Goal: Task Accomplishment & Management: Manage account settings

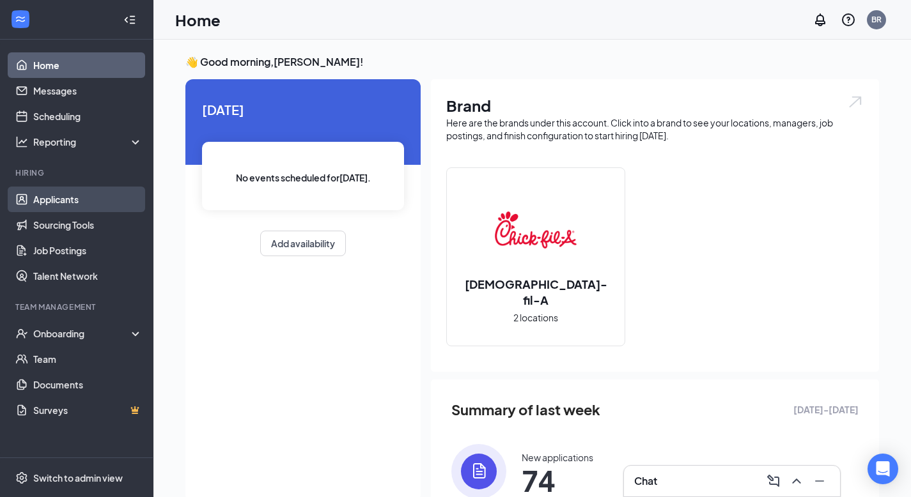
click at [59, 211] on link "Applicants" at bounding box center [87, 200] width 109 height 26
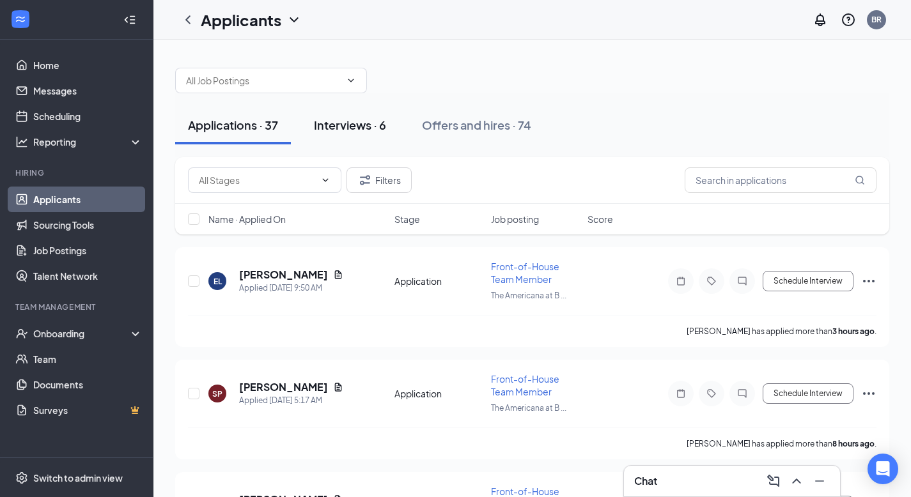
click at [322, 133] on button "Interviews · 6" at bounding box center [350, 125] width 98 height 38
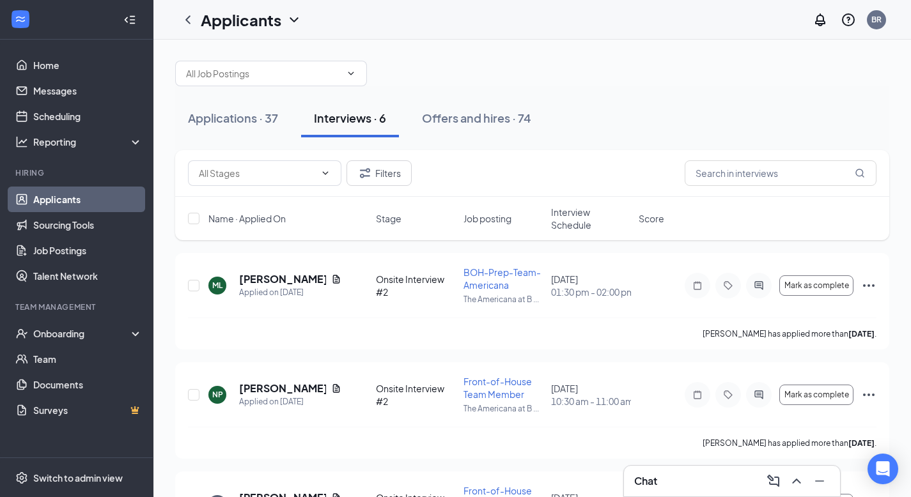
scroll to position [8, 0]
click at [792, 485] on icon "ChevronUp" at bounding box center [796, 481] width 15 height 15
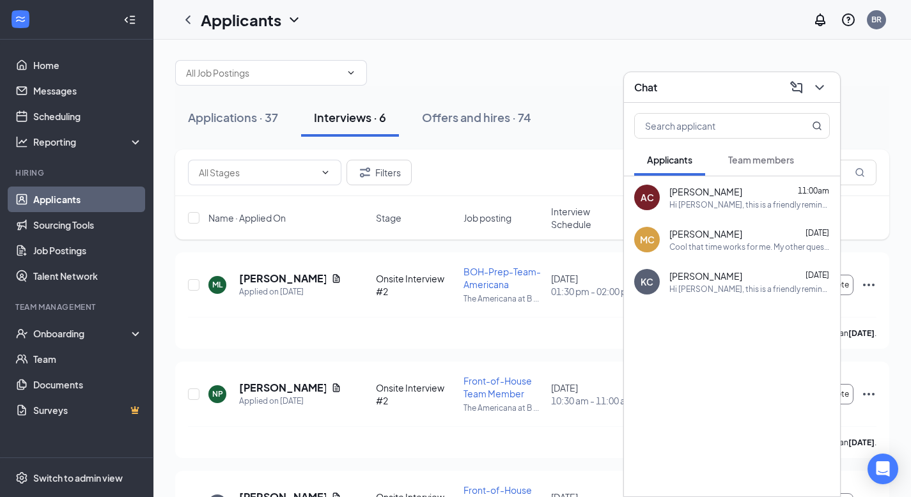
click at [723, 212] on div "AC [PERSON_NAME] 11:00am Hi [PERSON_NAME], this is a friendly reminder. Your me…" at bounding box center [732, 197] width 216 height 42
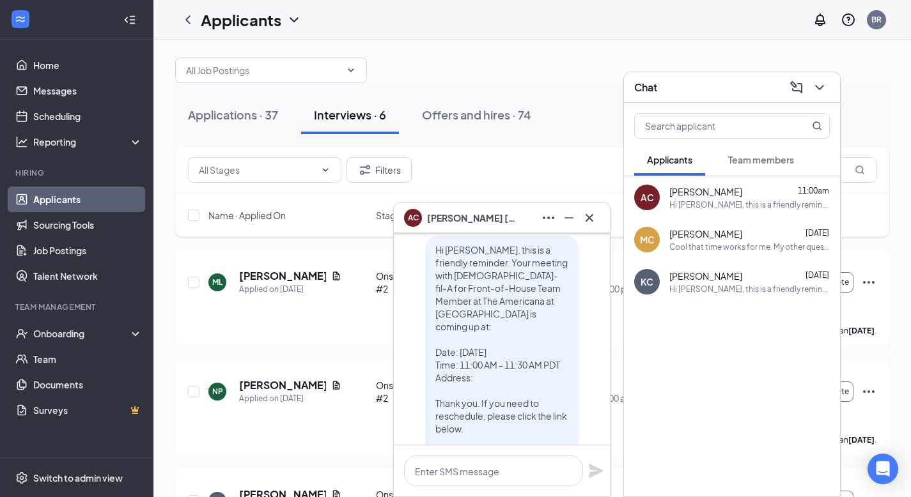
scroll to position [-47, 0]
click at [591, 215] on icon "Cross" at bounding box center [590, 218] width 8 height 8
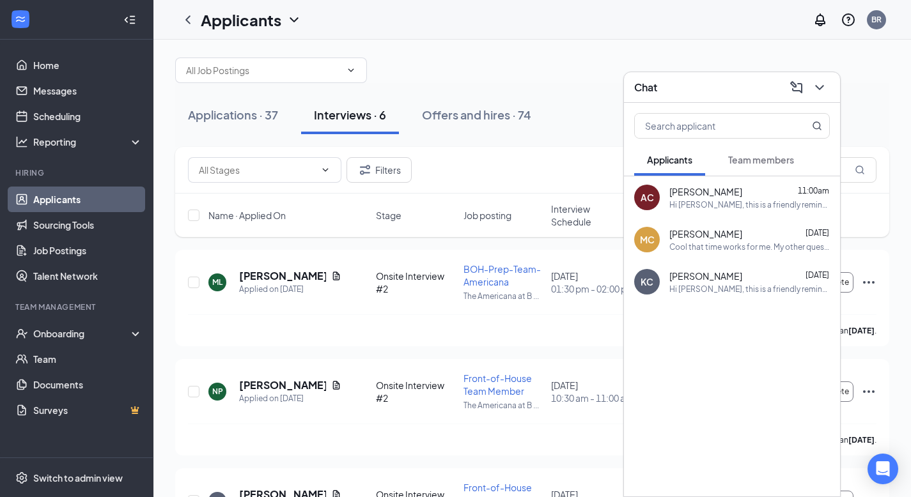
click at [561, 88] on div "Applications · 37 Interviews · 6 Offers and hires · 74" at bounding box center [532, 115] width 714 height 64
click at [464, 111] on div "Offers and hires · 74" at bounding box center [476, 115] width 109 height 16
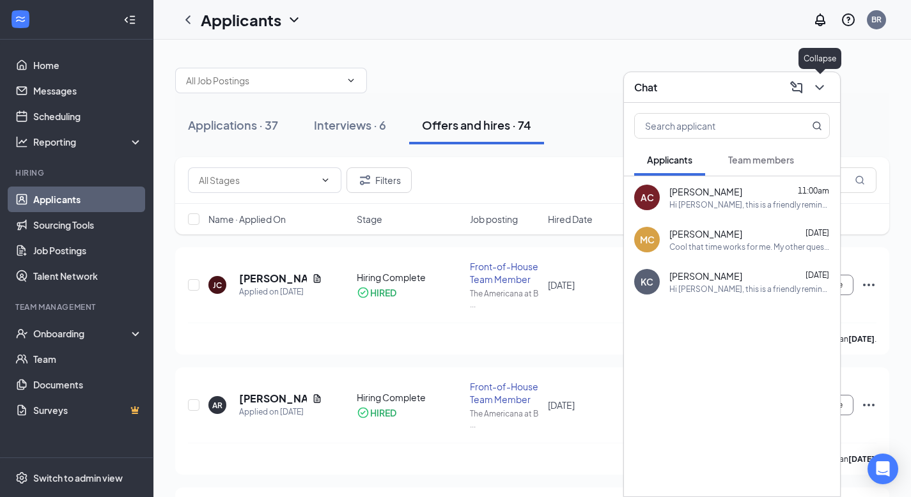
click at [812, 88] on icon "ChevronDown" at bounding box center [819, 87] width 15 height 15
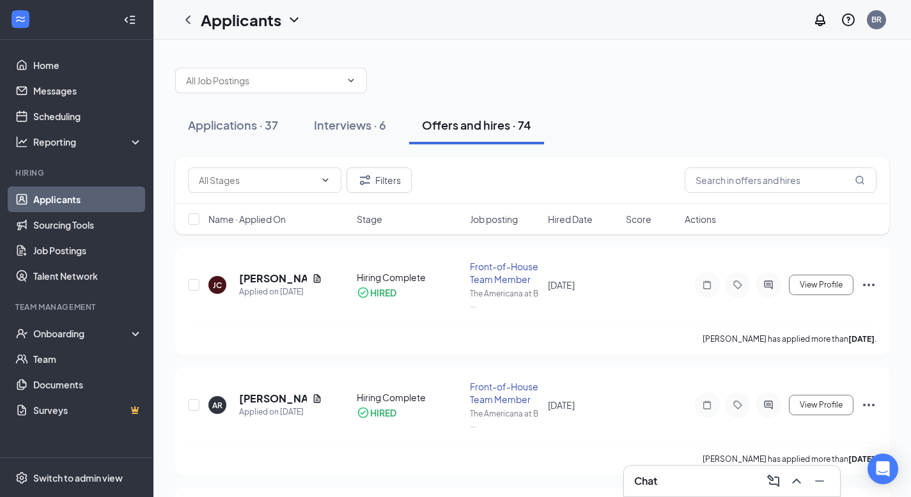
click at [485, 224] on span "Job posting" at bounding box center [494, 219] width 48 height 13
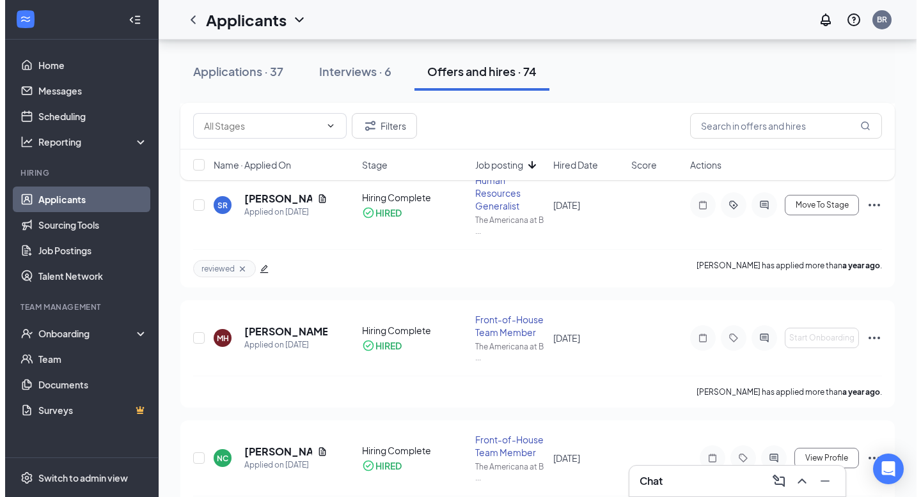
scroll to position [398, 0]
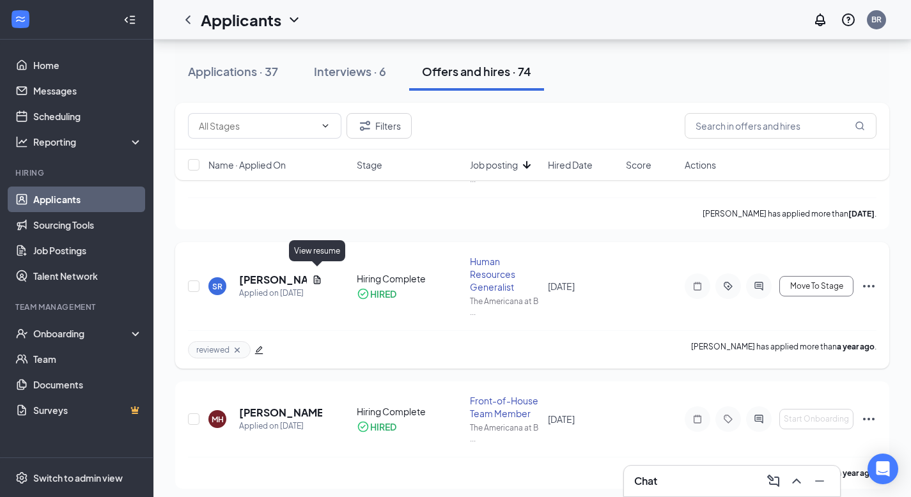
click at [311, 273] on div "[PERSON_NAME]" at bounding box center [280, 280] width 83 height 14
click at [312, 275] on icon "Document" at bounding box center [317, 280] width 10 height 10
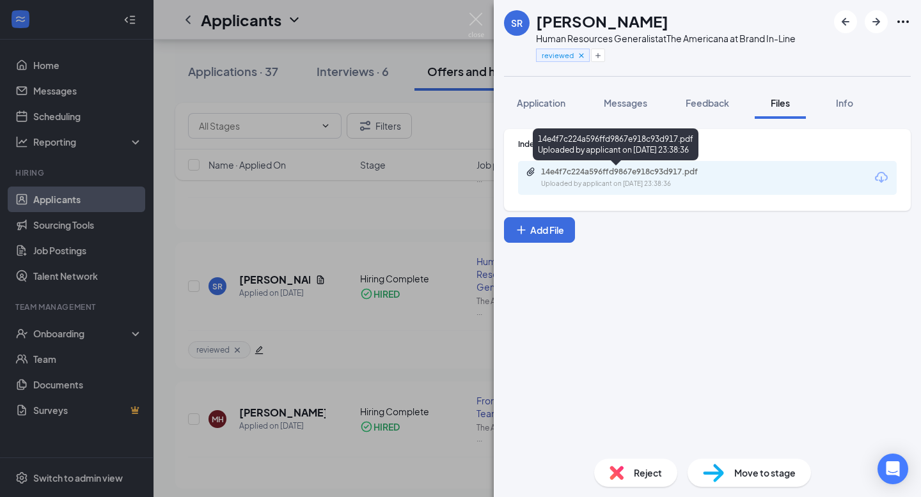
click at [657, 180] on div "Uploaded by applicant on [DATE] 23:38:36" at bounding box center [637, 184] width 192 height 10
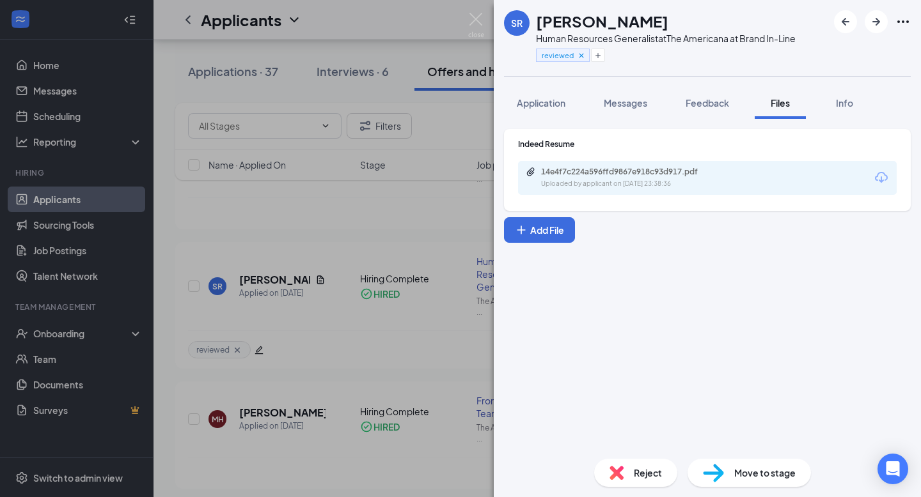
click at [662, 100] on div "Application Messages Feedback Files Info" at bounding box center [707, 103] width 407 height 32
click at [637, 100] on span "Messages" at bounding box center [625, 103] width 43 height 12
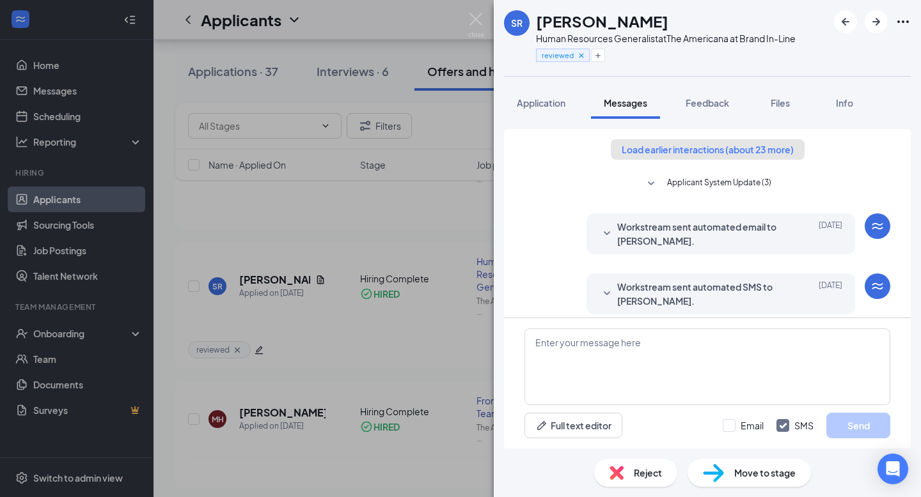
click at [688, 151] on button "Load earlier interactions (about 23 more)" at bounding box center [708, 149] width 194 height 20
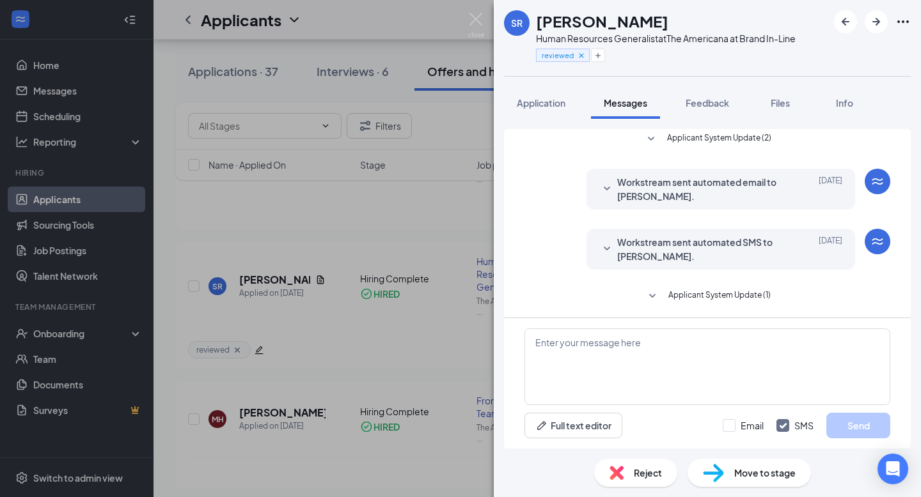
scroll to position [5, 0]
click at [599, 179] on div at bounding box center [606, 188] width 15 height 28
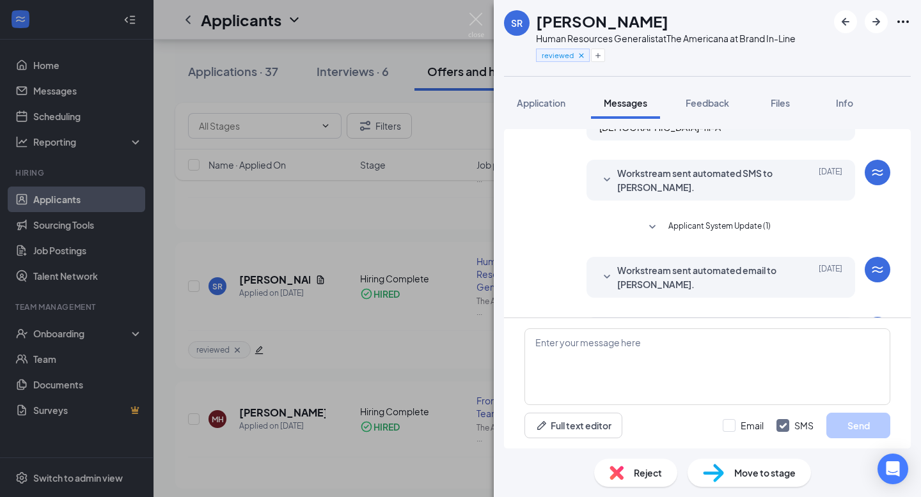
scroll to position [265, 0]
click at [606, 262] on div "Workstream sent automated email to [PERSON_NAME]. [DATE]" at bounding box center [720, 276] width 243 height 28
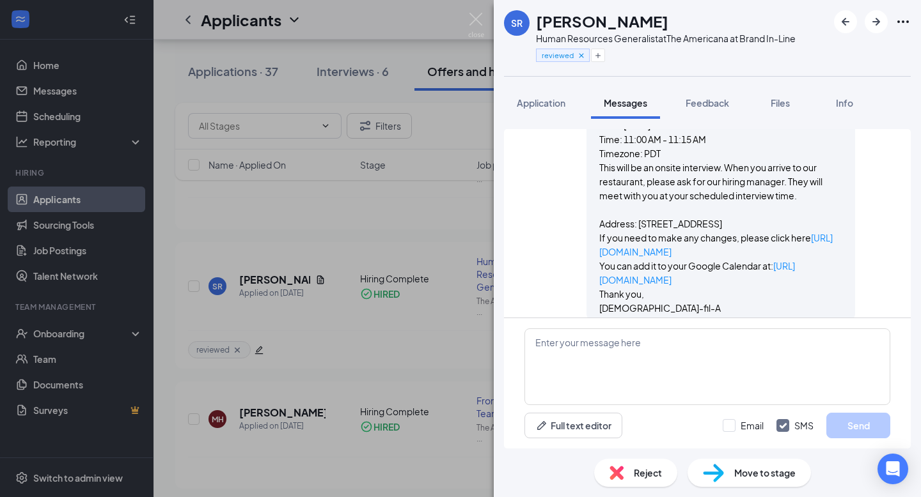
scroll to position [723, 0]
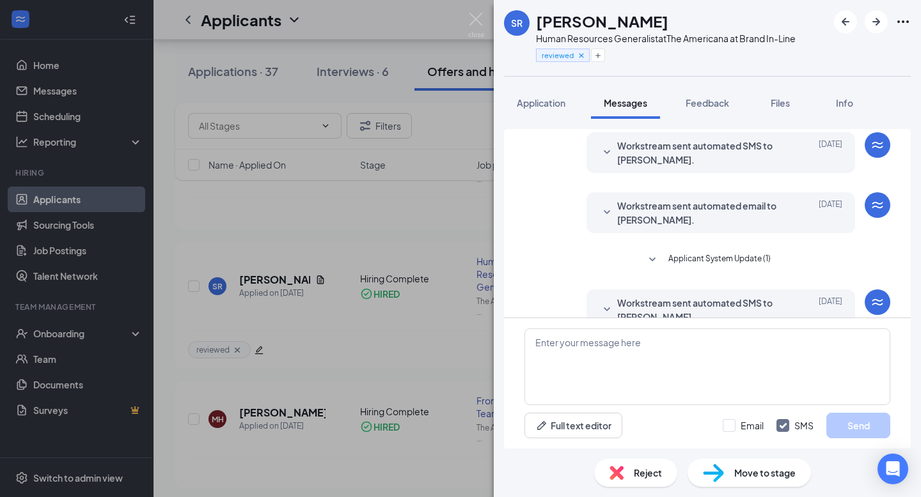
click at [600, 199] on div at bounding box center [606, 213] width 15 height 28
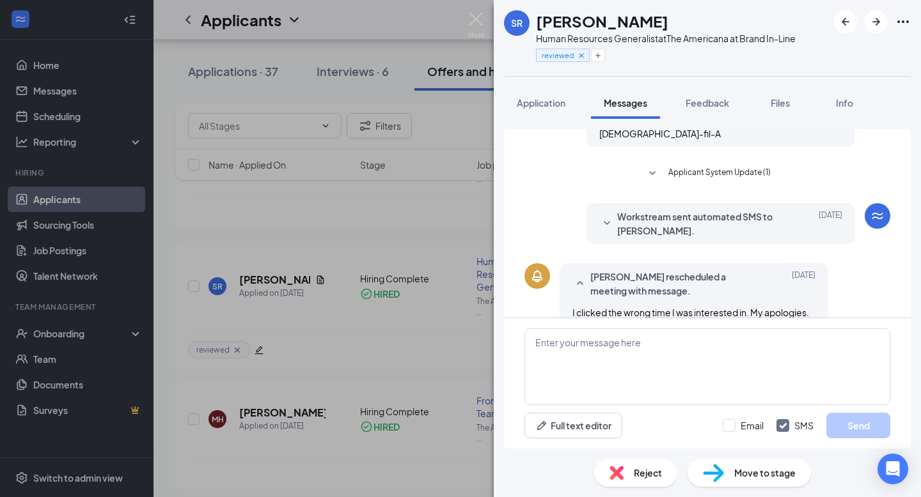
scroll to position [1085, 0]
click at [599, 215] on icon "SmallChevronDown" at bounding box center [606, 222] width 15 height 15
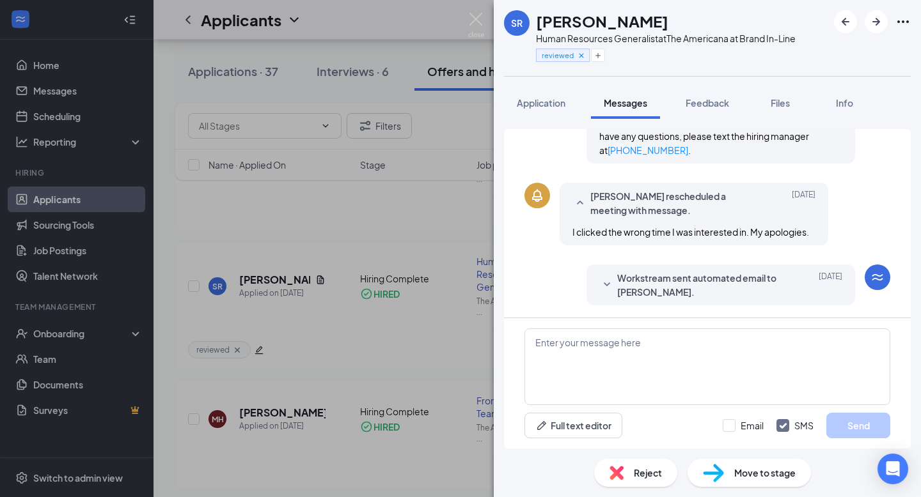
scroll to position [1357, 0]
click at [617, 269] on span "Workstream sent automated email to [PERSON_NAME]." at bounding box center [701, 283] width 168 height 28
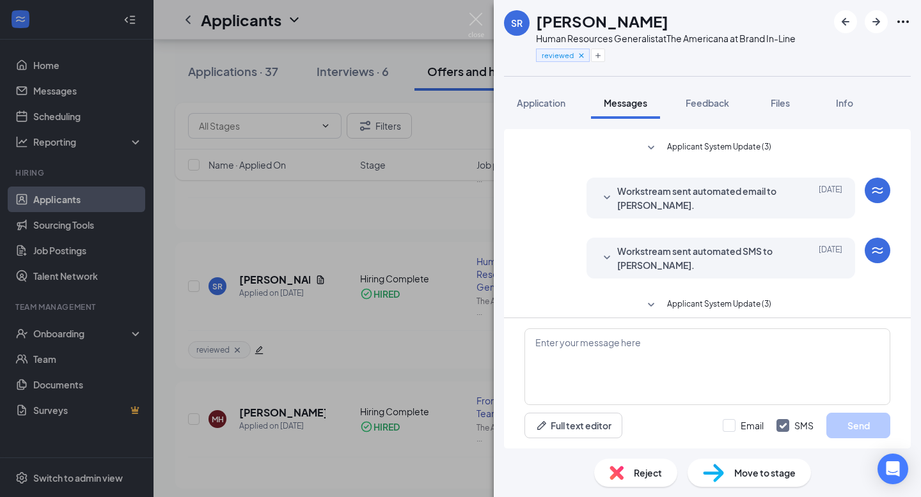
scroll to position [1781, 0]
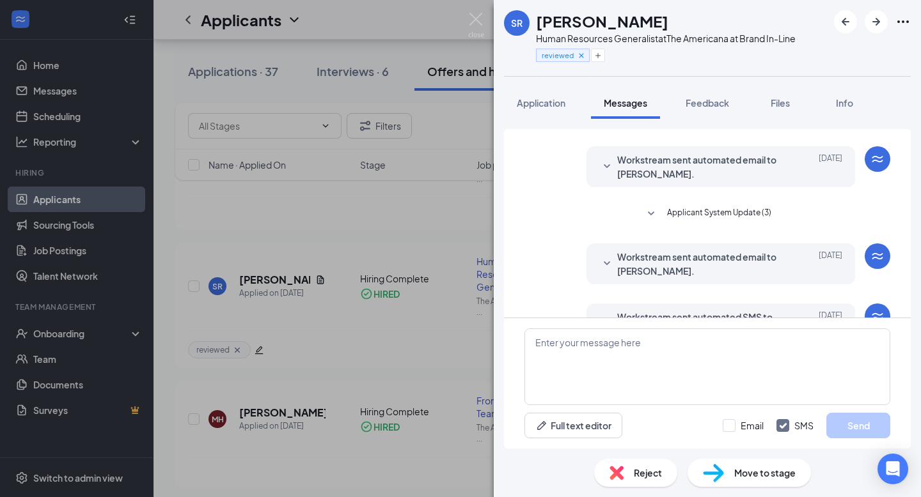
click at [599, 256] on icon "SmallChevronDown" at bounding box center [606, 263] width 15 height 15
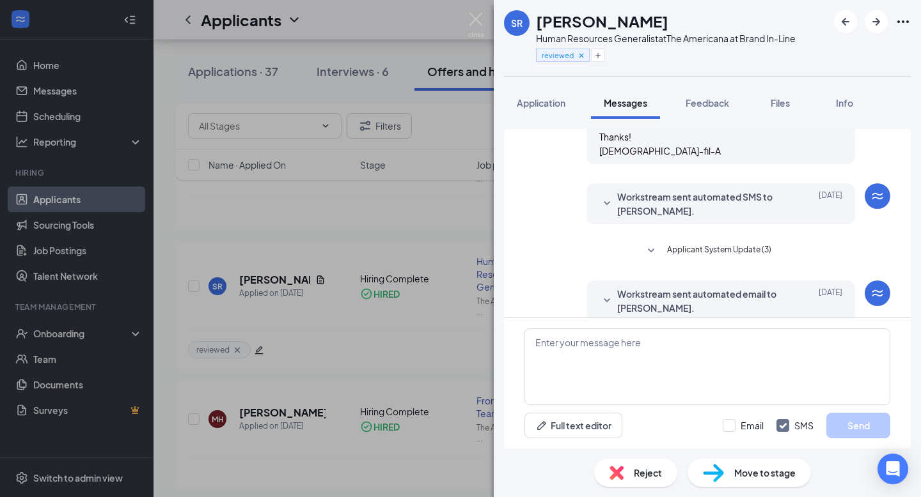
scroll to position [2023, 0]
click at [596, 279] on div "Workstream sent automated email to [PERSON_NAME]. [DATE] Hi [PERSON_NAME], Good…" at bounding box center [720, 299] width 269 height 41
click at [599, 292] on icon "SmallChevronDown" at bounding box center [606, 299] width 15 height 15
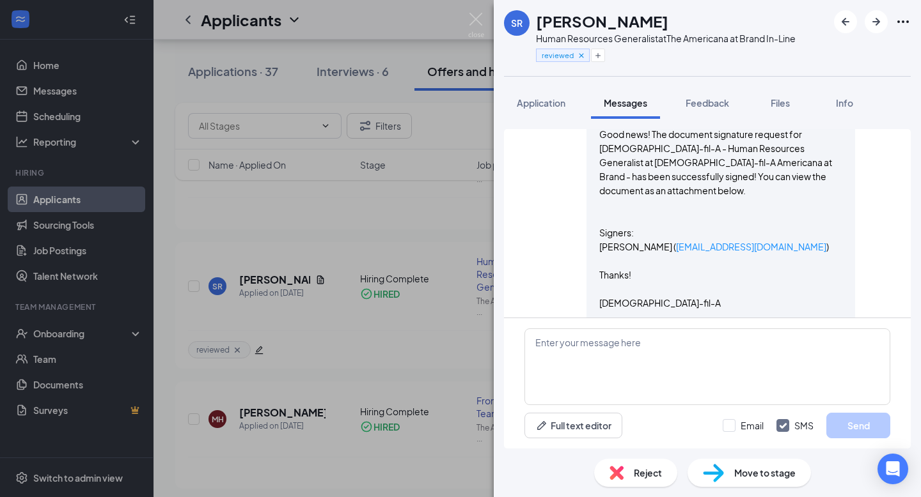
scroll to position [2440, 0]
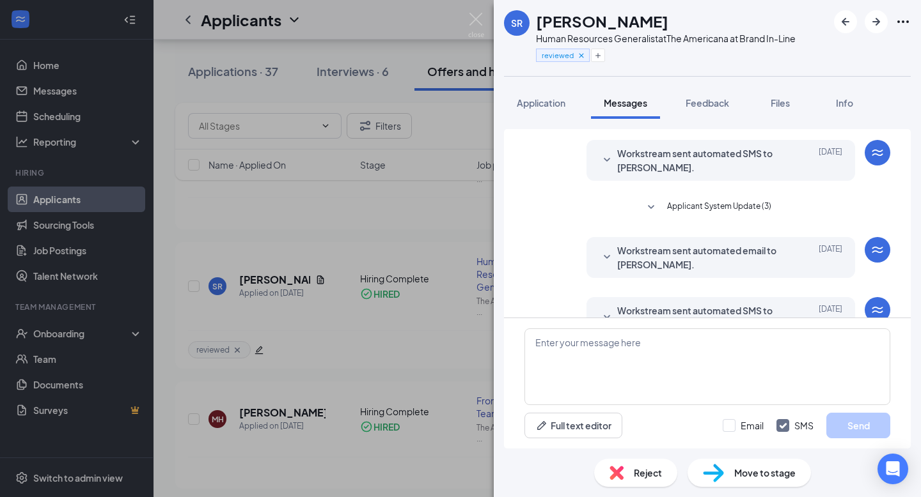
click at [605, 304] on div "Workstream sent automated SMS to [PERSON_NAME]. [DATE]" at bounding box center [720, 318] width 243 height 28
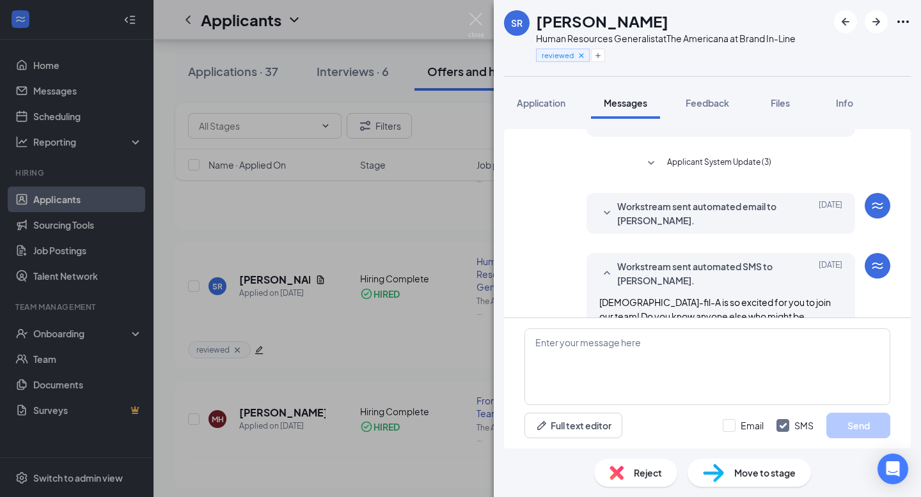
scroll to position [2485, 0]
click at [720, 102] on span "Feedback" at bounding box center [706, 103] width 43 height 12
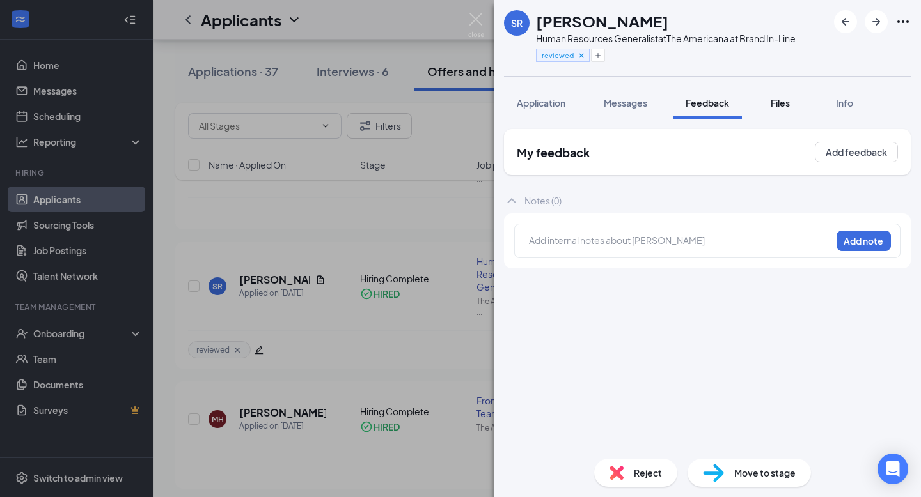
click at [767, 113] on button "Files" at bounding box center [779, 103] width 51 height 32
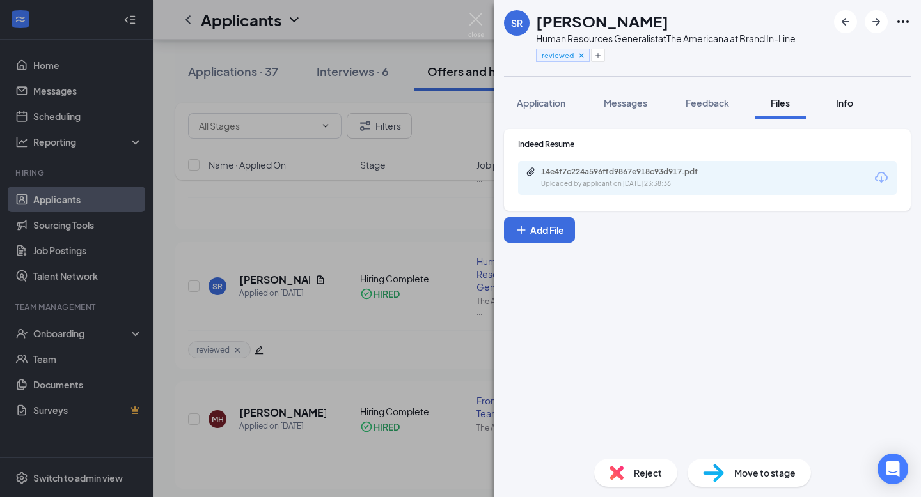
click at [834, 104] on div "Info" at bounding box center [844, 103] width 26 height 13
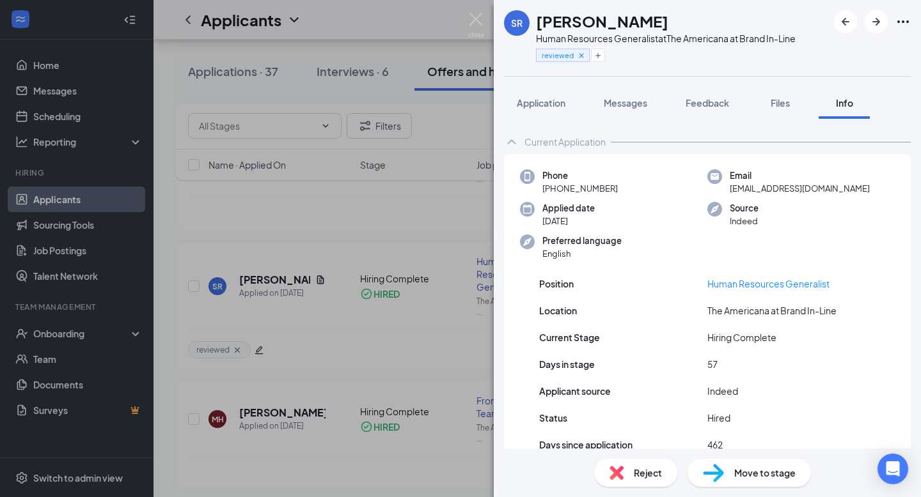
click at [306, 243] on div "SR [PERSON_NAME] Human Resources Generalist at The Americana at Brand In-Line r…" at bounding box center [460, 248] width 921 height 497
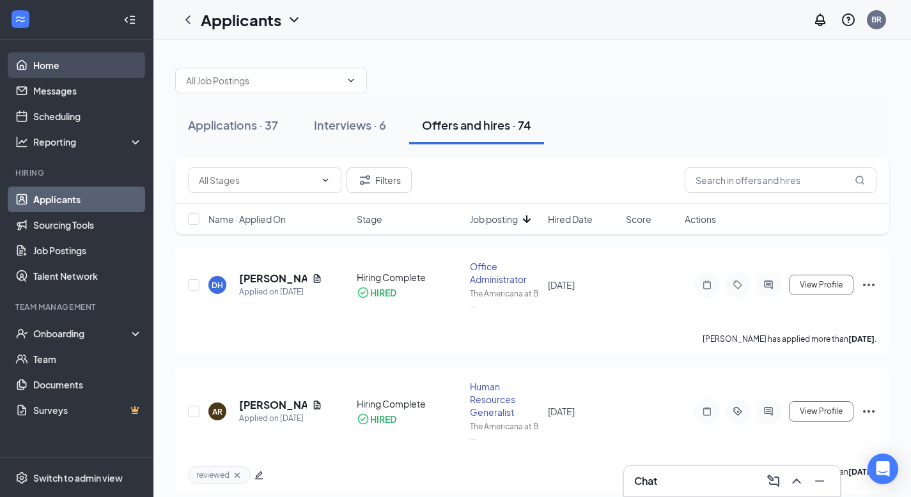
click at [40, 68] on link "Home" at bounding box center [87, 65] width 109 height 26
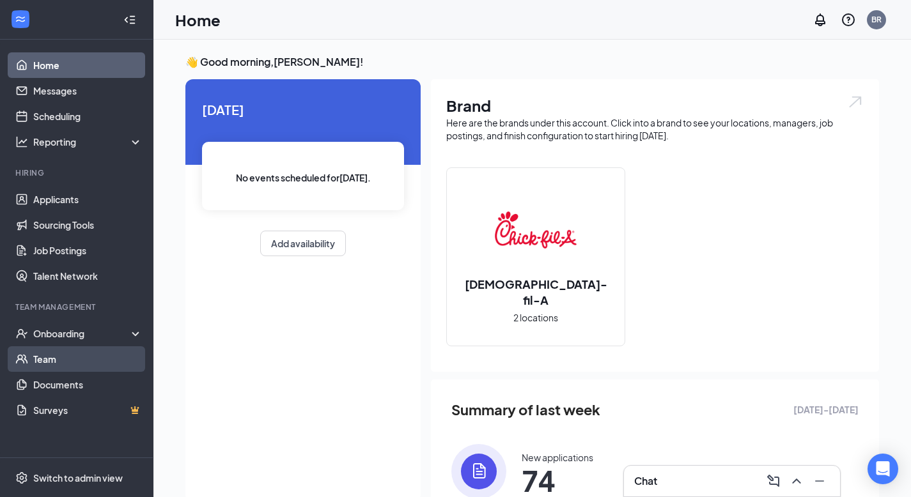
click at [57, 365] on link "Team" at bounding box center [87, 360] width 109 height 26
